Goal: Transaction & Acquisition: Book appointment/travel/reservation

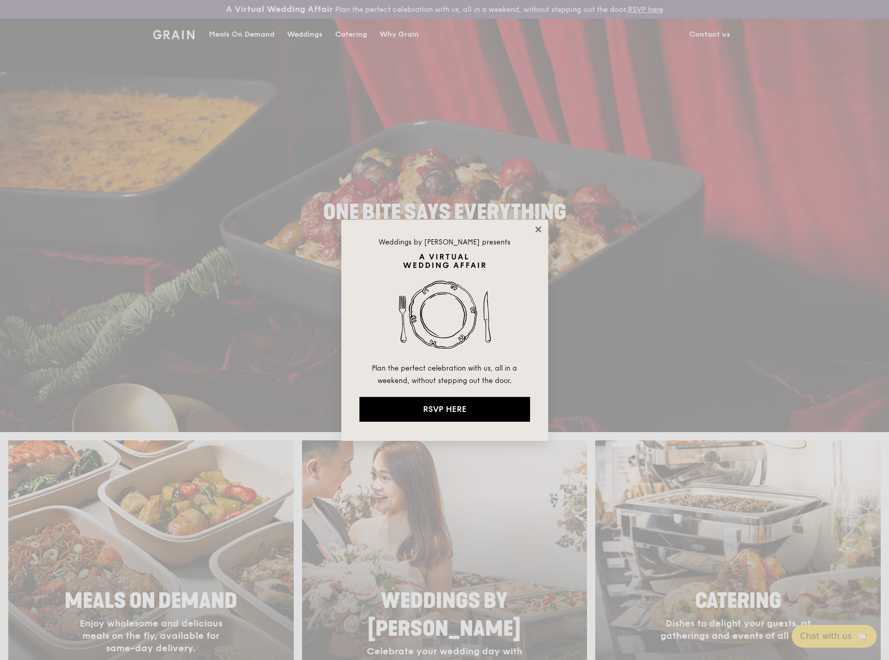
click at [535, 226] on icon at bounding box center [538, 229] width 9 height 9
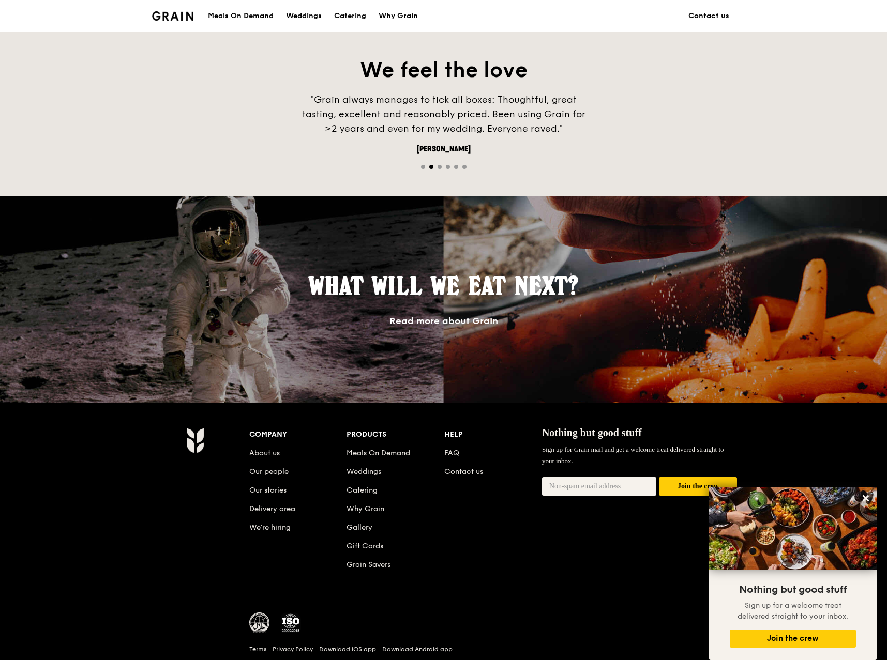
scroll to position [333, 0]
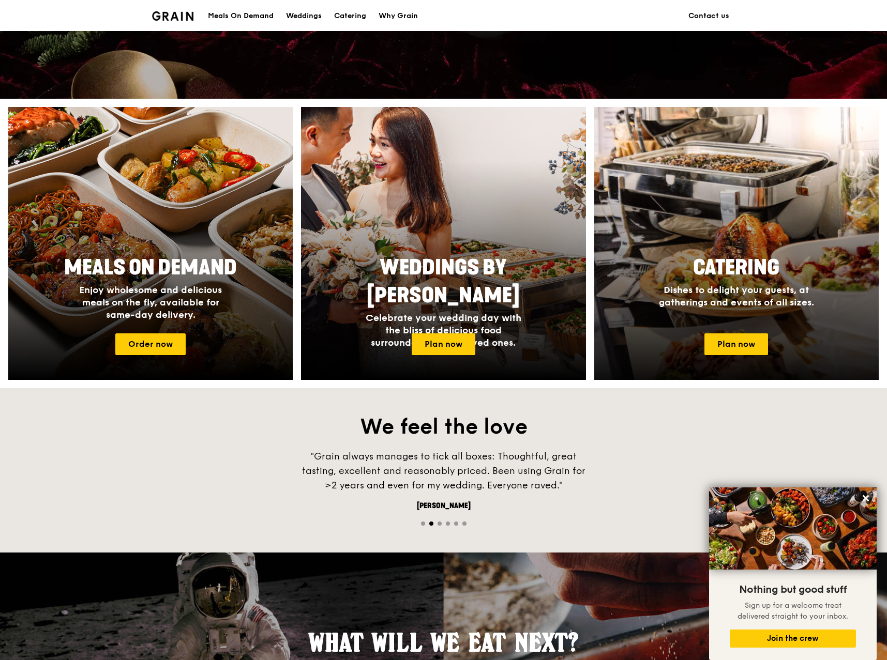
click at [791, 257] on h2 "Catering" at bounding box center [736, 268] width 194 height 28
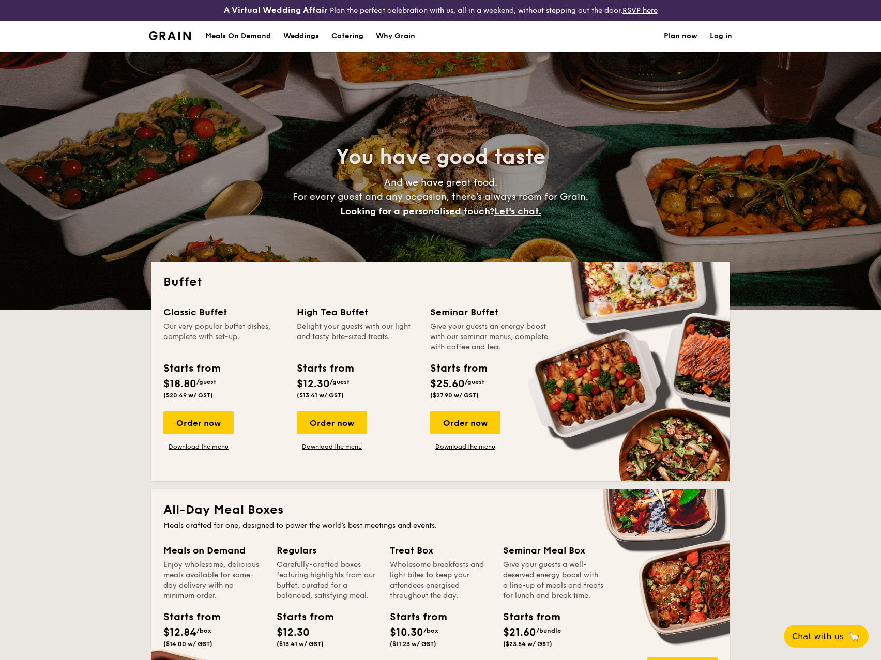
select select
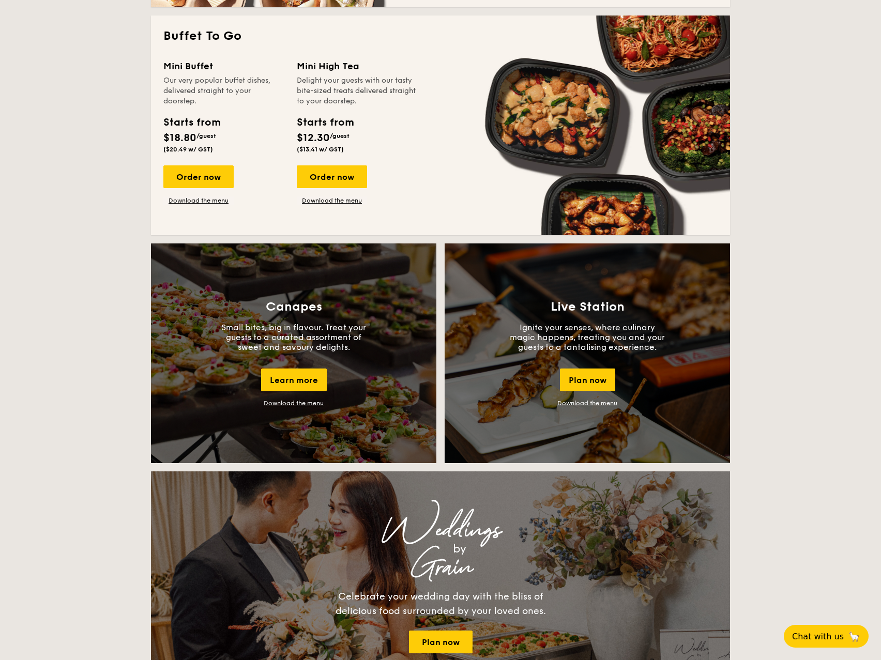
scroll to position [919, 0]
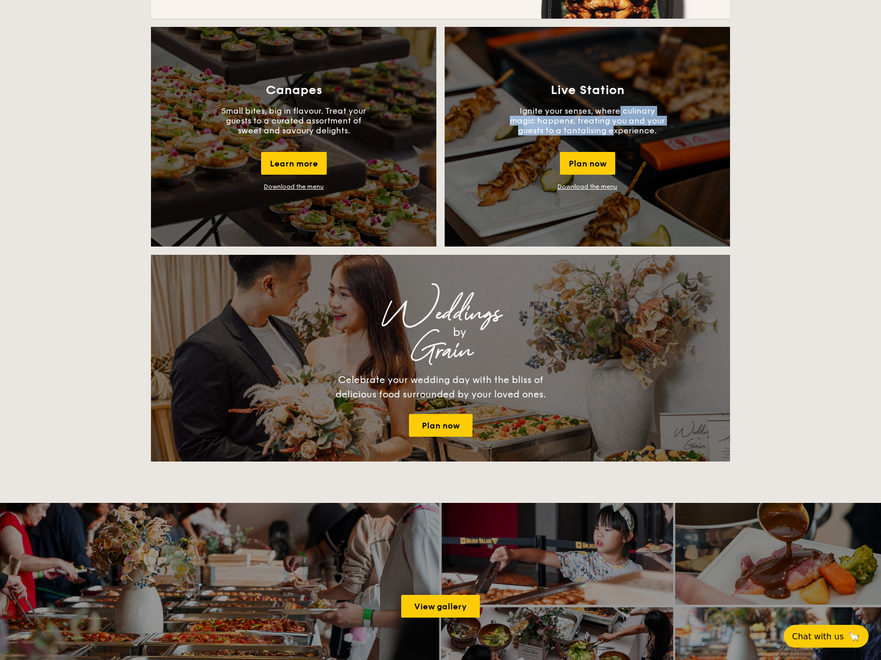
drag, startPoint x: 595, startPoint y: 115, endPoint x: 594, endPoint y: 127, distance: 11.4
click at [594, 127] on p "Ignite your senses, where culinary magic happens, treating you and your guests …" at bounding box center [587, 120] width 155 height 29
click at [207, 144] on div "Canapes Small bites, big in flavour. Treat your guests to a curated assortment …" at bounding box center [293, 137] width 285 height 220
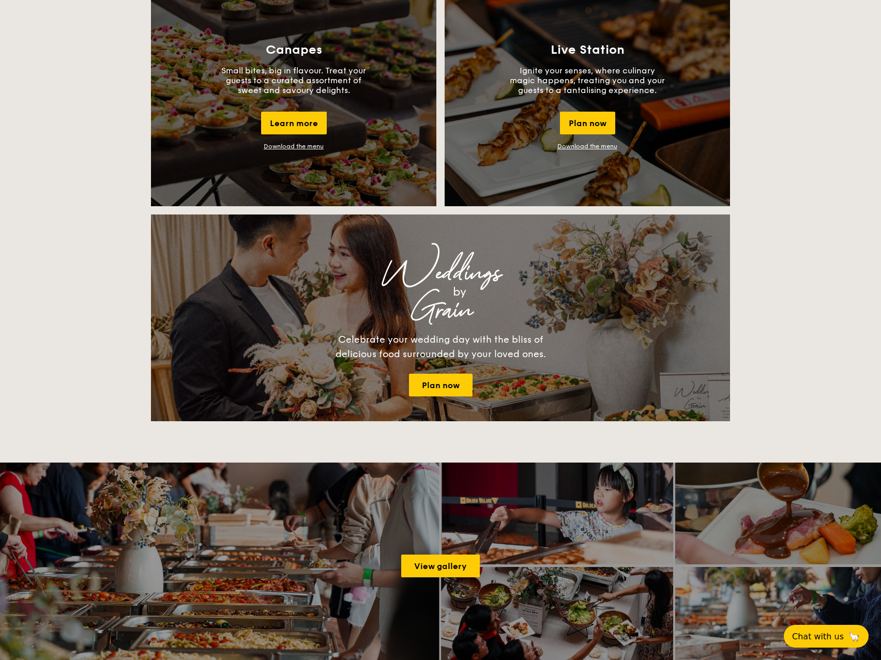
scroll to position [868, 0]
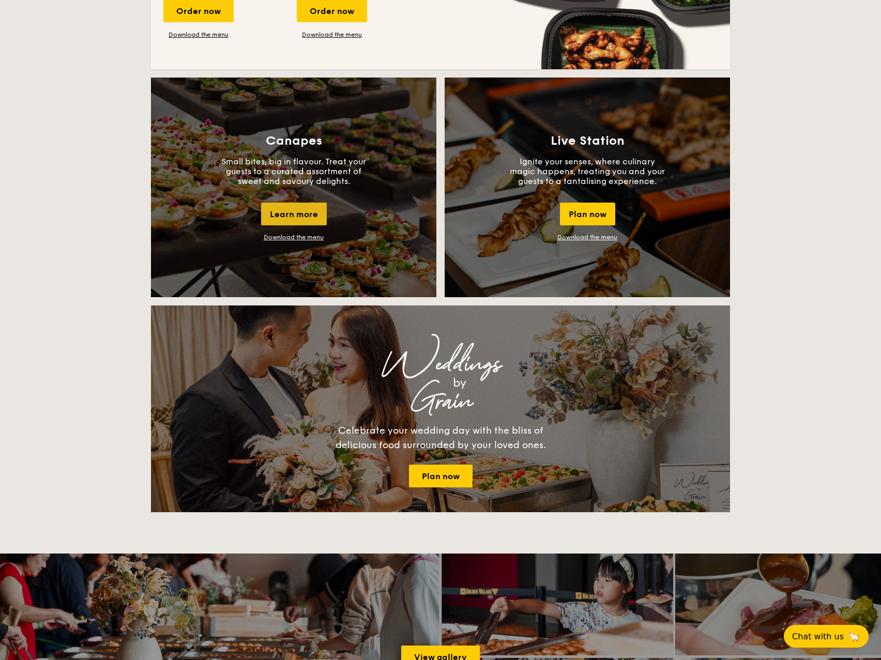
click at [306, 209] on div "Learn more" at bounding box center [294, 214] width 66 height 23
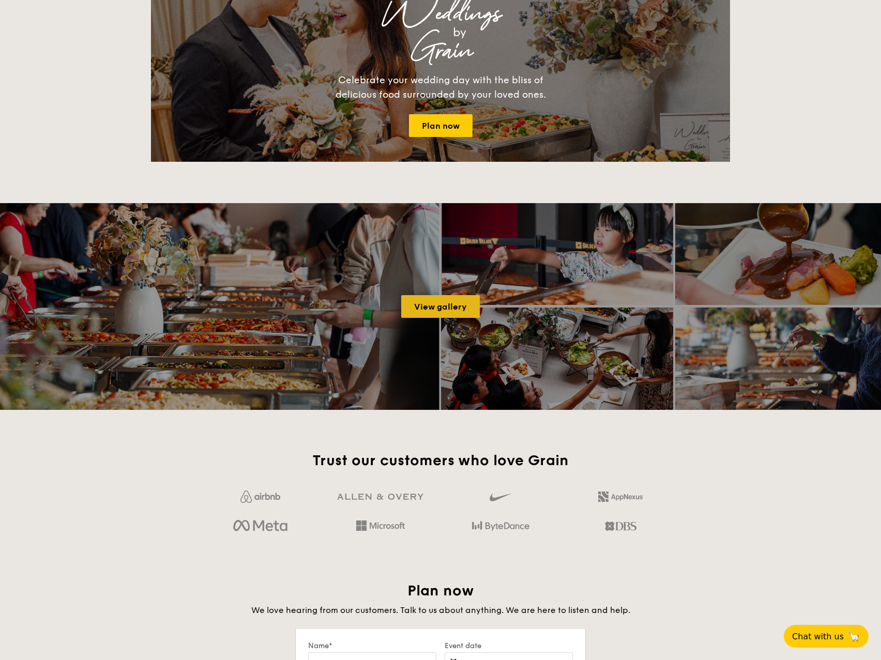
click at [455, 298] on link "View gallery" at bounding box center [440, 306] width 79 height 23
